Goal: Transaction & Acquisition: Purchase product/service

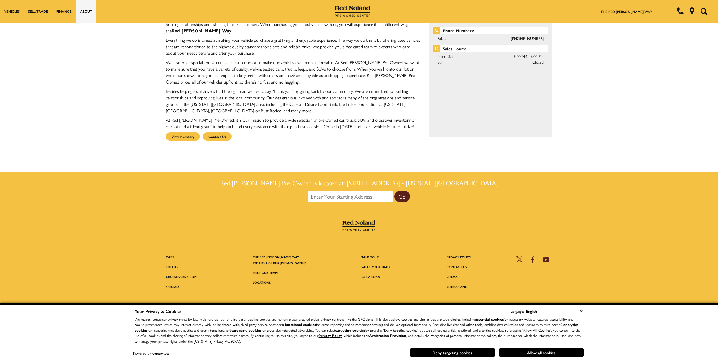
scroll to position [254, 0]
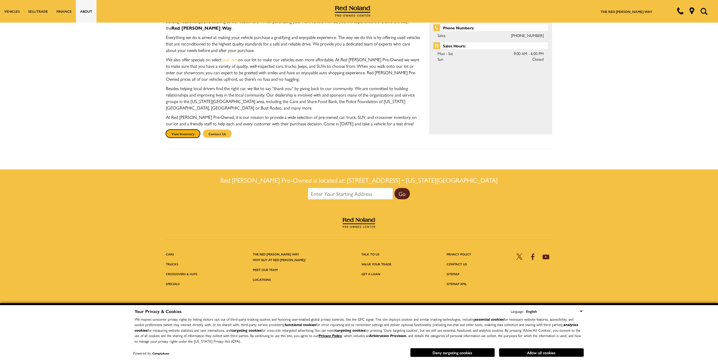
click at [185, 130] on link "View Inventory" at bounding box center [183, 134] width 34 height 8
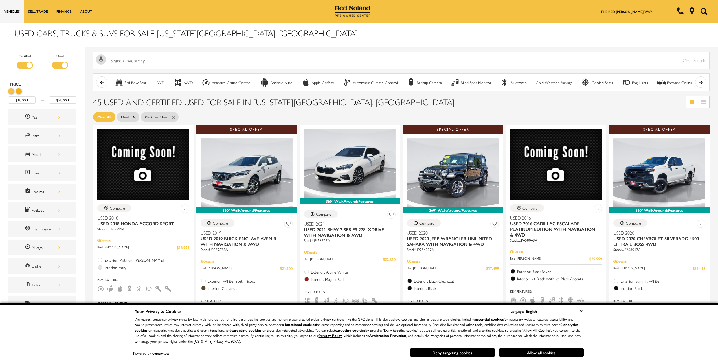
type input "$19,494"
drag, startPoint x: 74, startPoint y: 89, endPoint x: 6, endPoint y: 88, distance: 68.3
click at [6, 88] on div "Certified Used Type Price $18,994 $19,494 Year Make Model Trim Features Fueltyp…" at bounding box center [42, 193] width 85 height 292
